Goal: Task Accomplishment & Management: Use online tool/utility

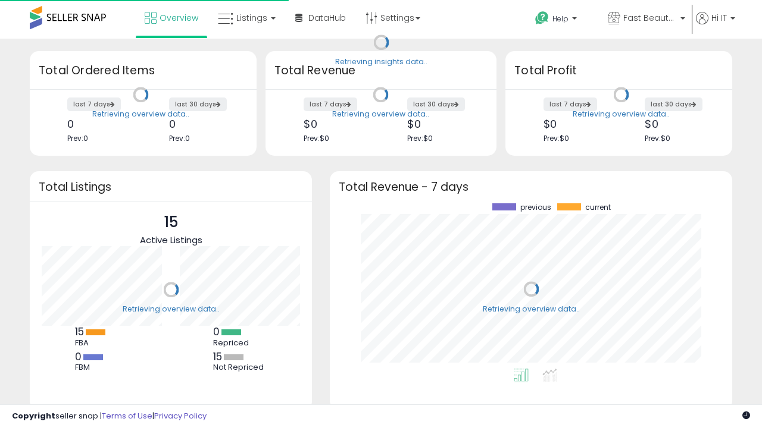
scroll to position [165, 378]
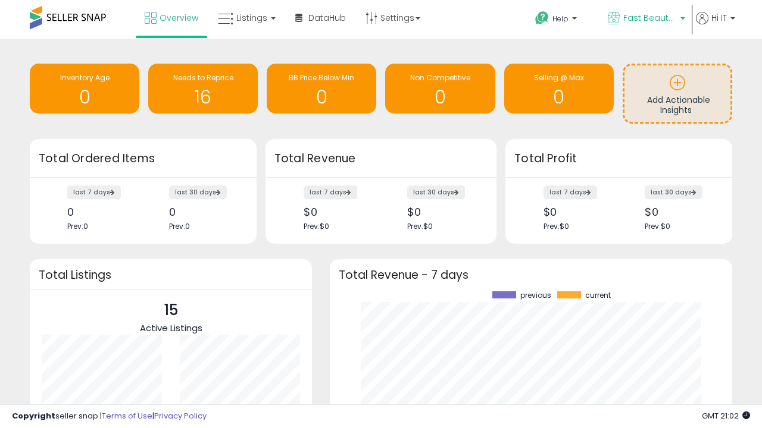
click at [645, 19] on span "Fast Beauty ([GEOGRAPHIC_DATA])" at bounding box center [650, 18] width 54 height 12
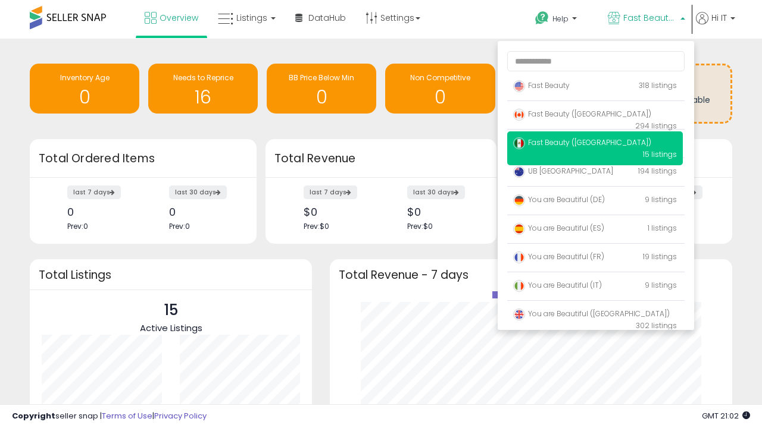
click at [594, 87] on p "Fast Beauty 318 listings" at bounding box center [595, 86] width 176 height 24
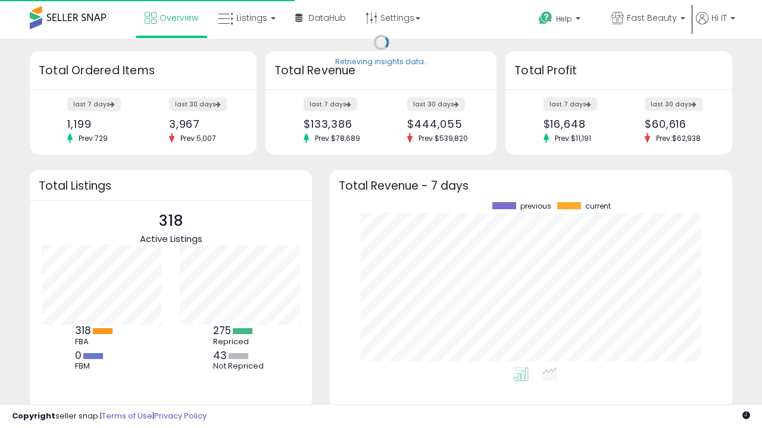
scroll to position [165, 378]
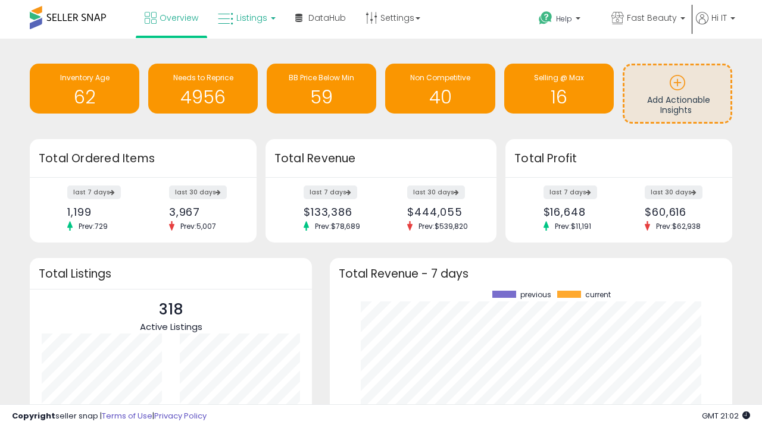
click at [245, 18] on span "Listings" at bounding box center [251, 18] width 31 height 12
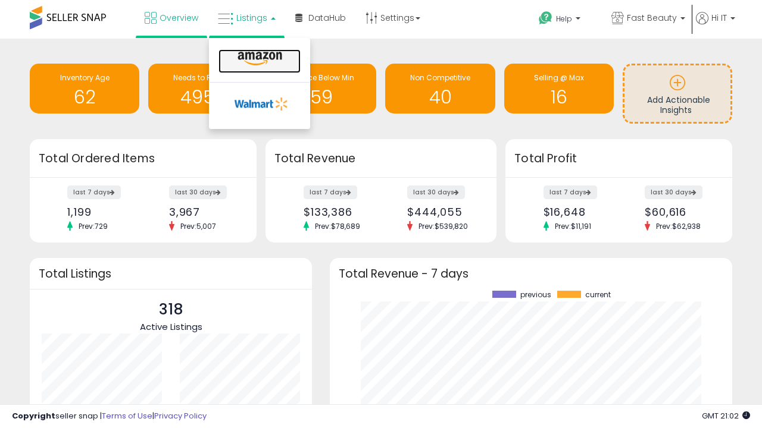
click at [258, 59] on icon at bounding box center [260, 58] width 52 height 15
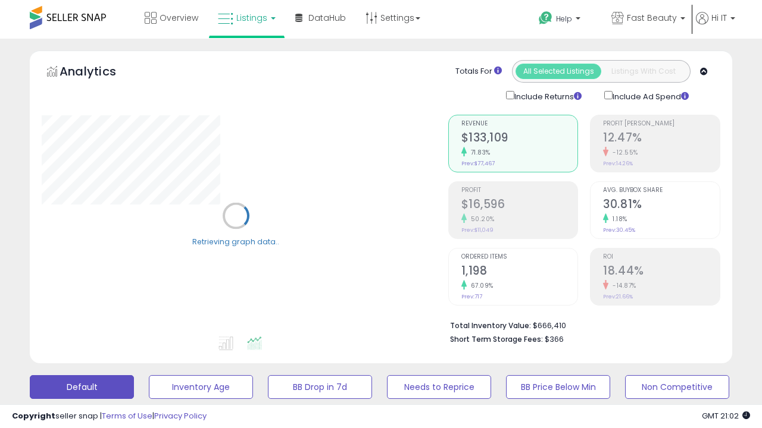
scroll to position [231, 0]
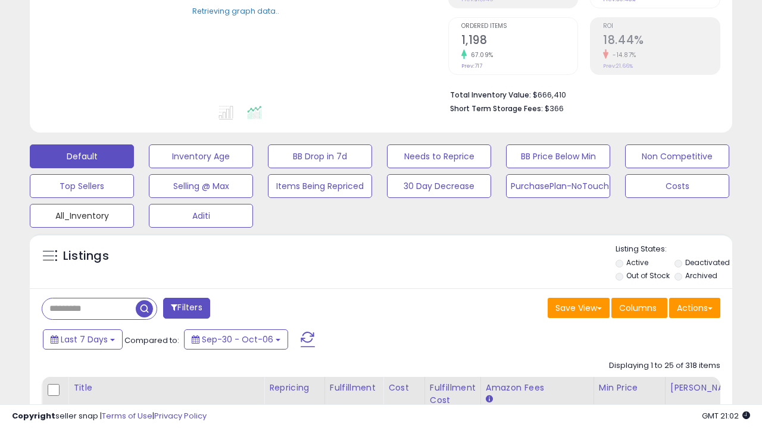
click at [82, 214] on button "All_Inventory" at bounding box center [82, 216] width 104 height 24
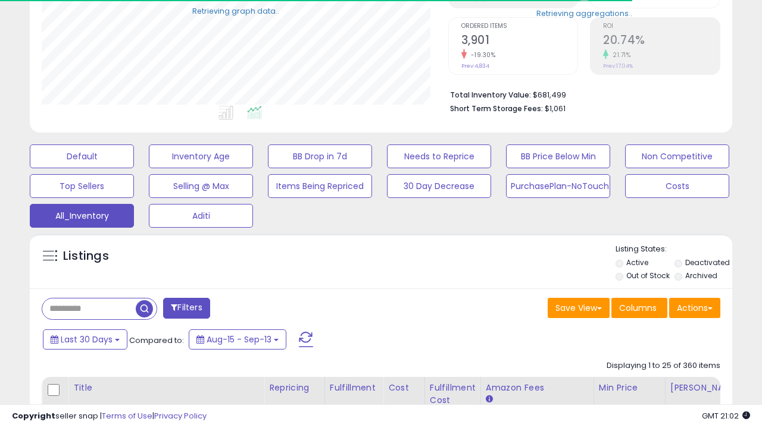
scroll to position [151, 0]
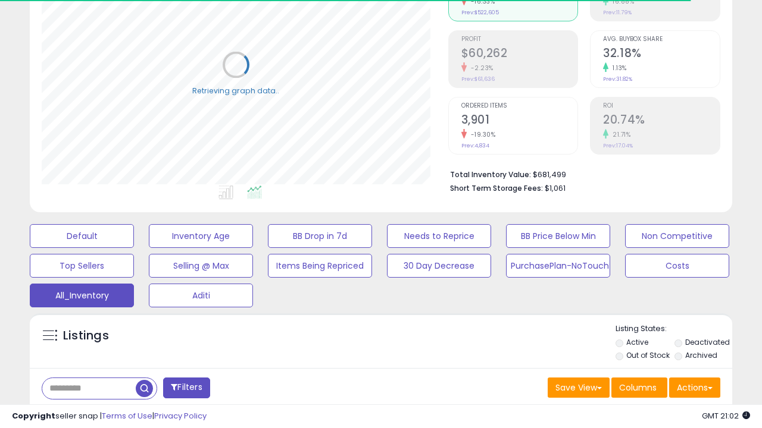
click at [84, 414] on span "Last 30 Days" at bounding box center [87, 420] width 52 height 12
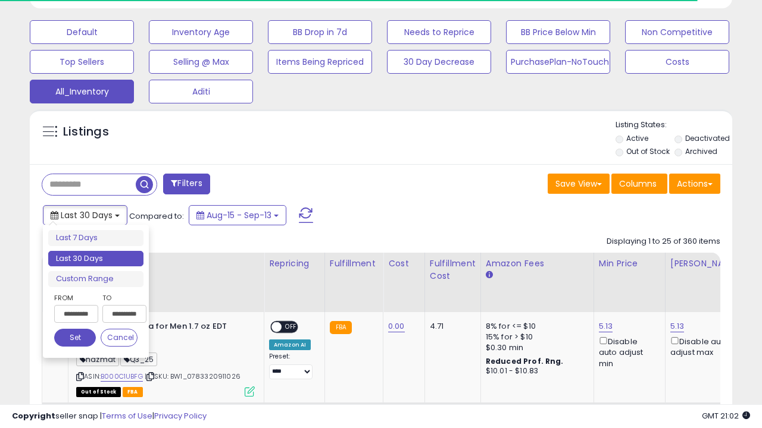
scroll to position [244, 406]
click at [96, 259] on li "Last 30 Days" at bounding box center [95, 259] width 95 height 16
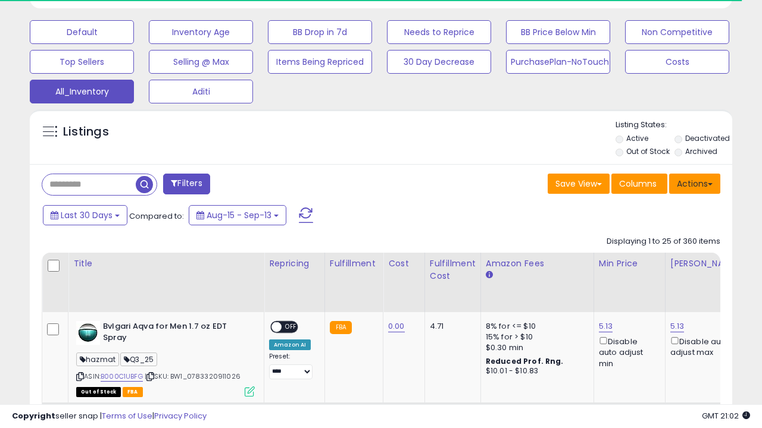
click at [694, 183] on button "Actions" at bounding box center [694, 184] width 51 height 20
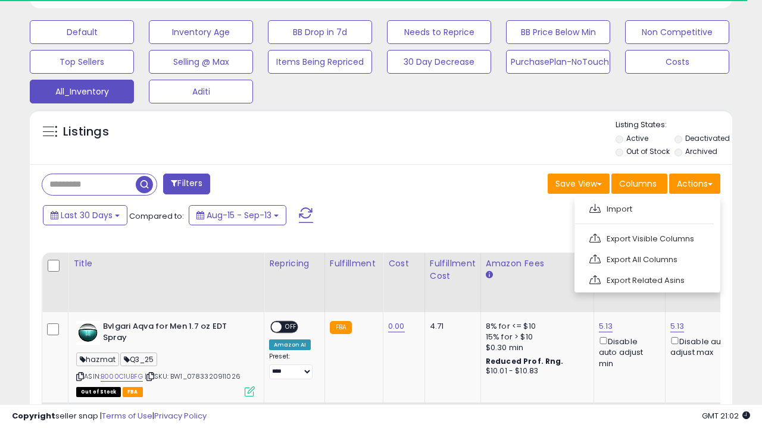
click at [646, 258] on link "Export All Columns" at bounding box center [646, 259] width 130 height 18
